Goal: Book appointment/travel/reservation

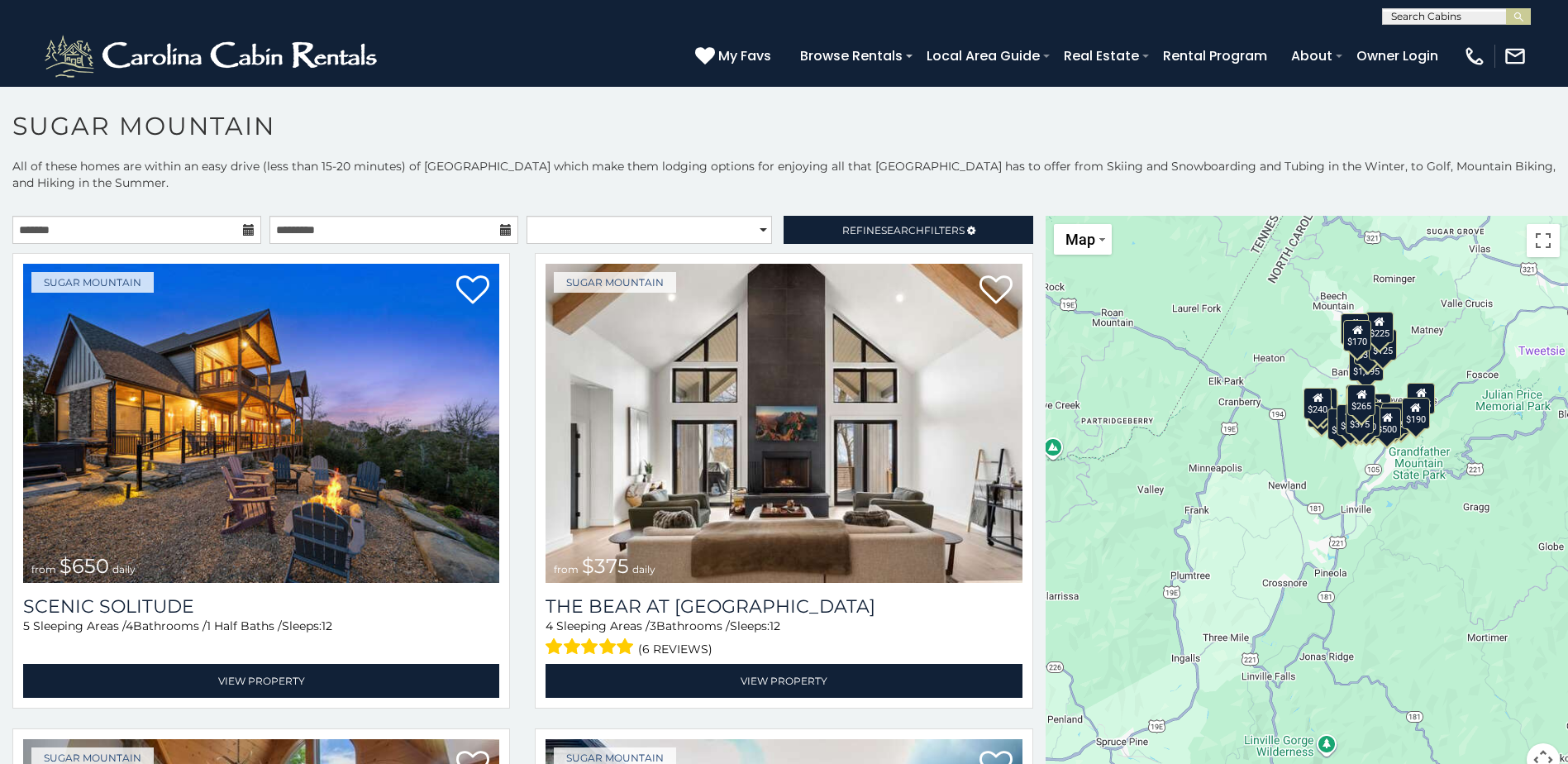
drag, startPoint x: 1039, startPoint y: 248, endPoint x: 999, endPoint y: 99, distance: 154.3
click at [999, 99] on section "**********" at bounding box center [784, 429] width 1568 height 687
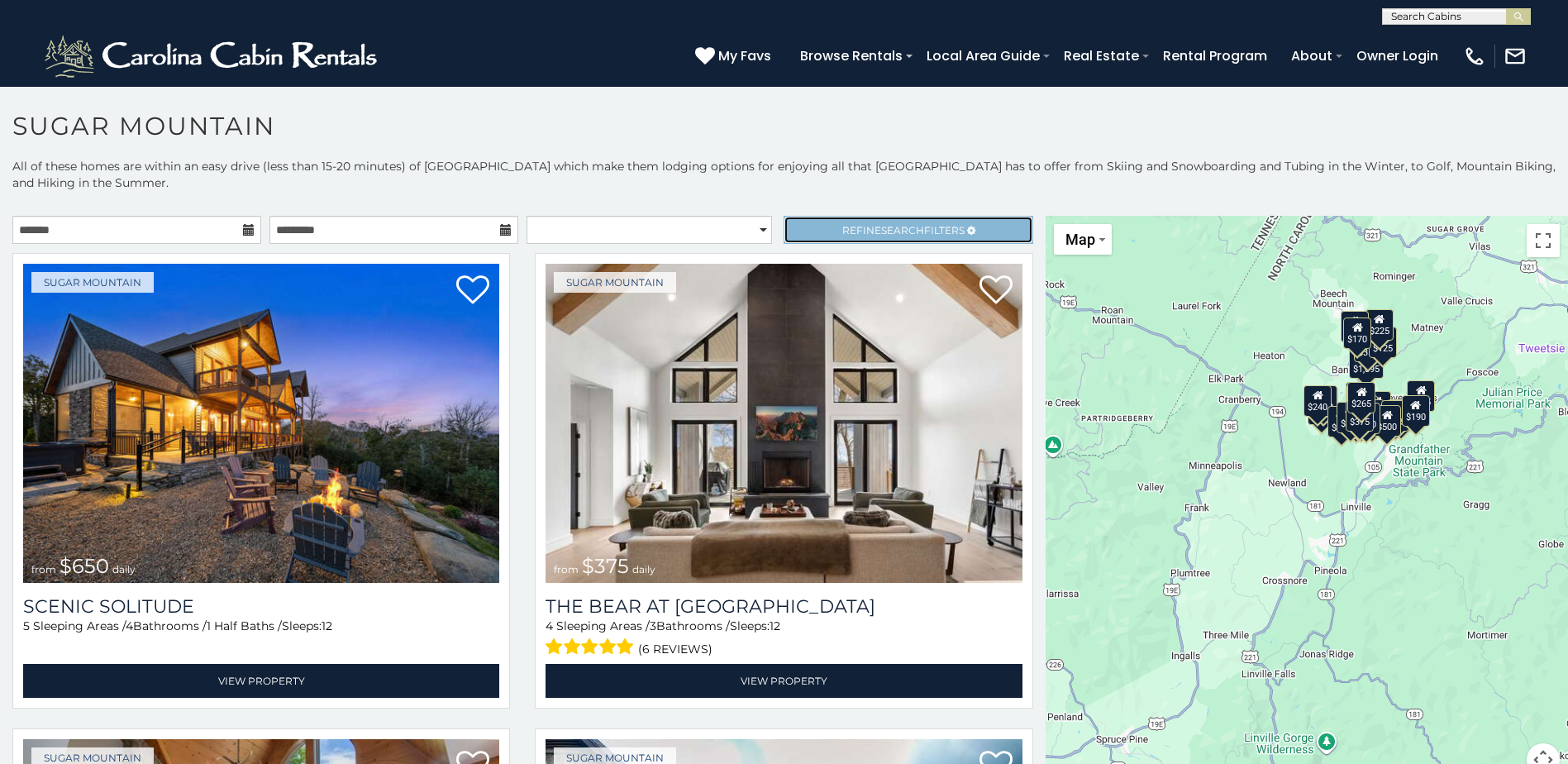
click at [913, 226] on span "Refine Search Filters" at bounding box center [903, 230] width 122 height 13
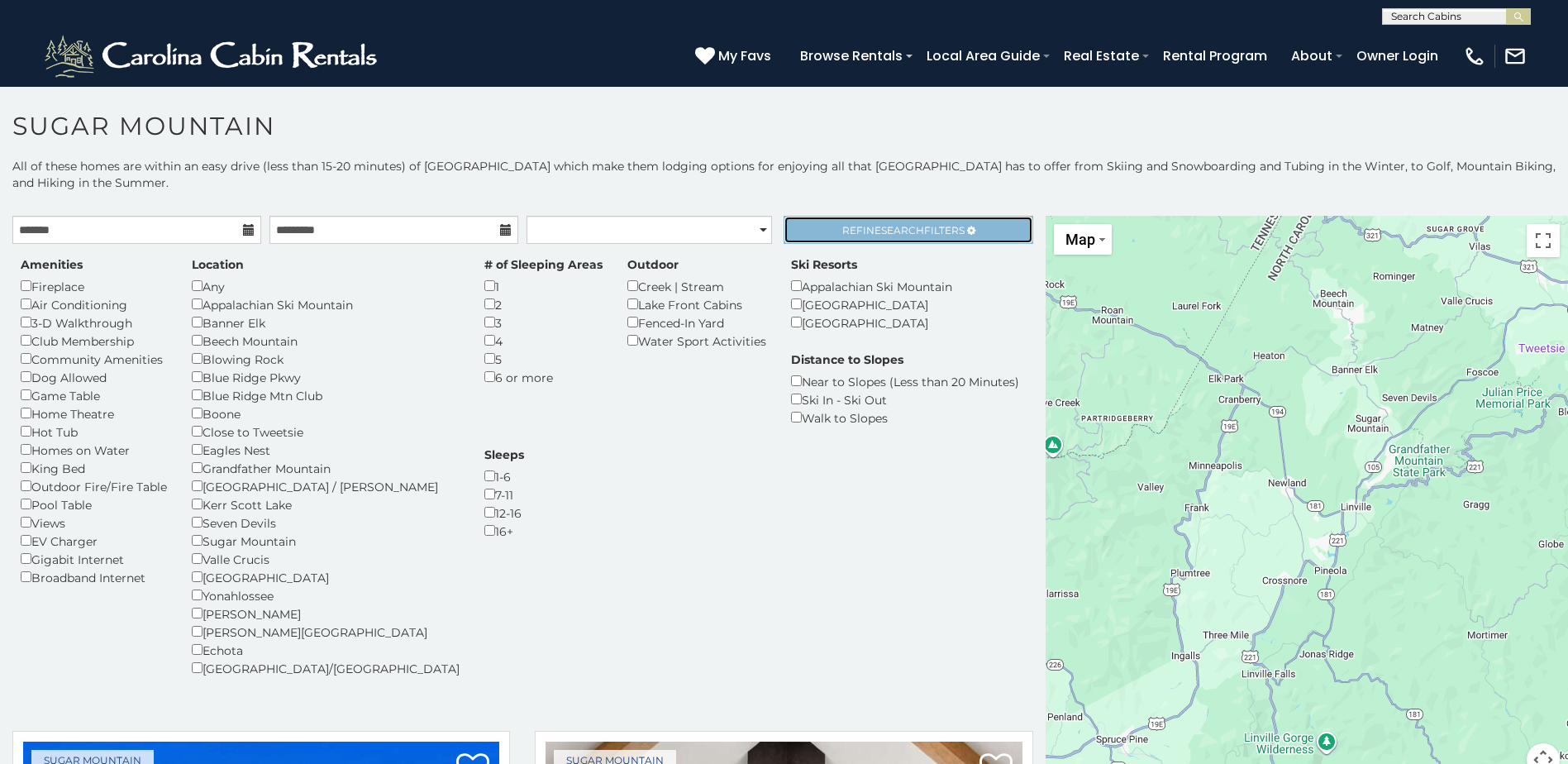
click at [904, 236] on span "Search" at bounding box center [902, 230] width 43 height 13
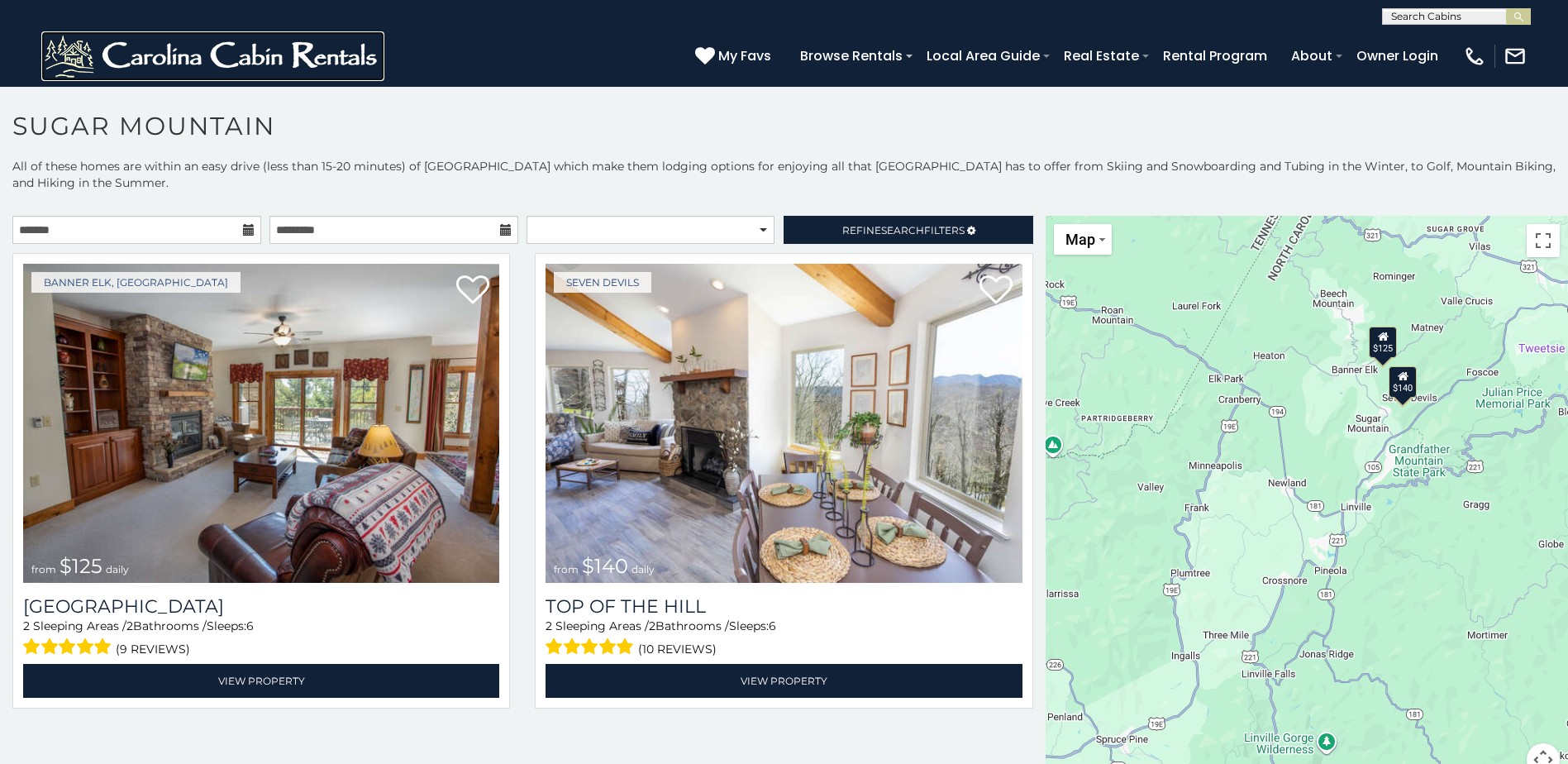
click at [198, 42] on img at bounding box center [213, 56] width 343 height 50
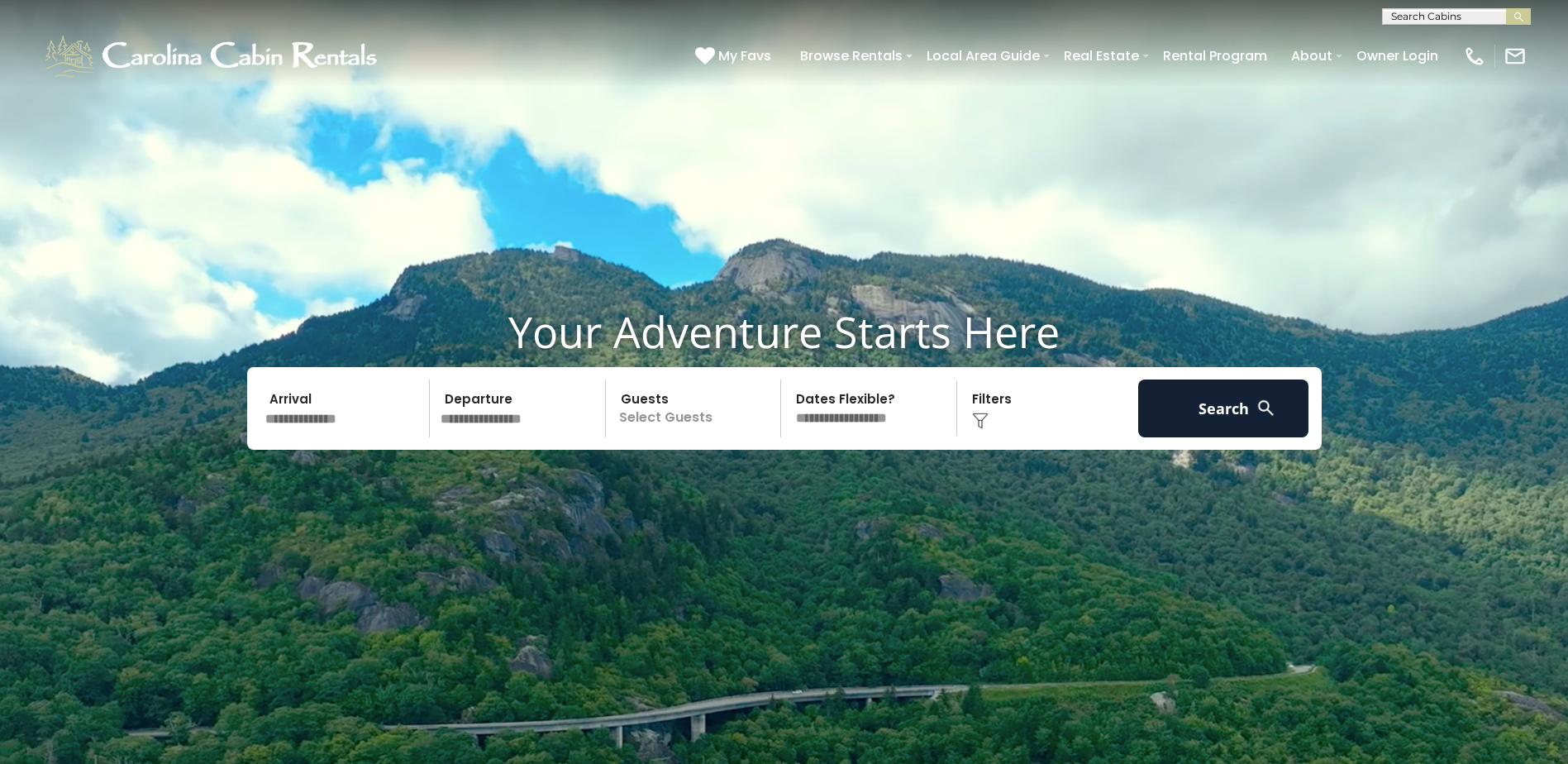
click at [1395, 174] on video at bounding box center [784, 392] width 1568 height 784
click at [1138, 560] on video at bounding box center [784, 392] width 1568 height 784
